Goal: Check status: Check status

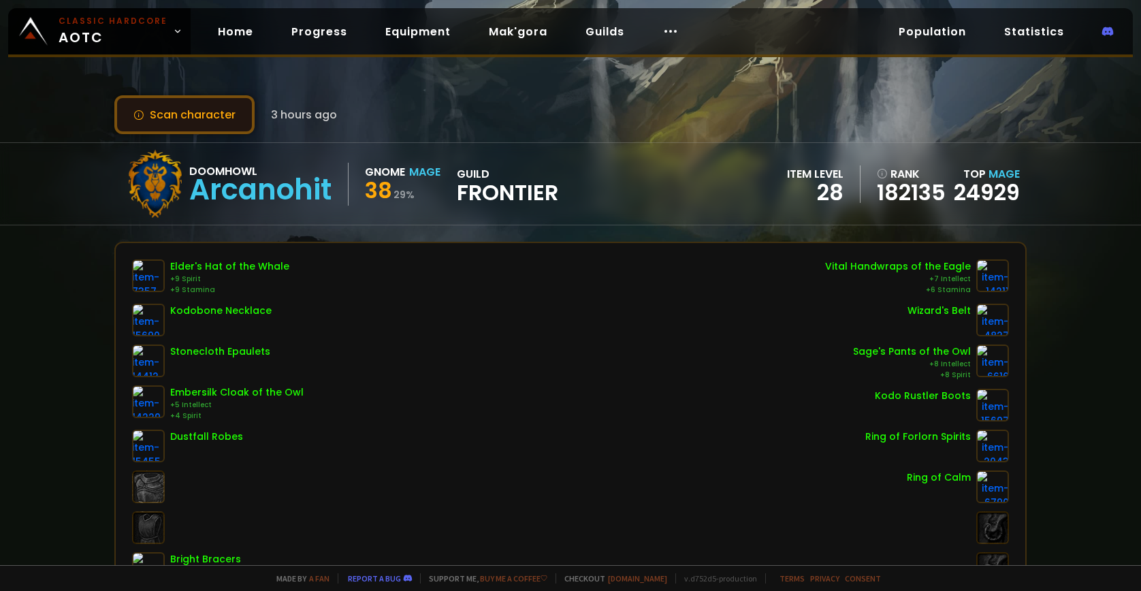
click at [206, 116] on button "Scan character" at bounding box center [184, 114] width 140 height 39
click at [157, 109] on button "Scan character" at bounding box center [184, 114] width 140 height 39
